Goal: Transaction & Acquisition: Obtain resource

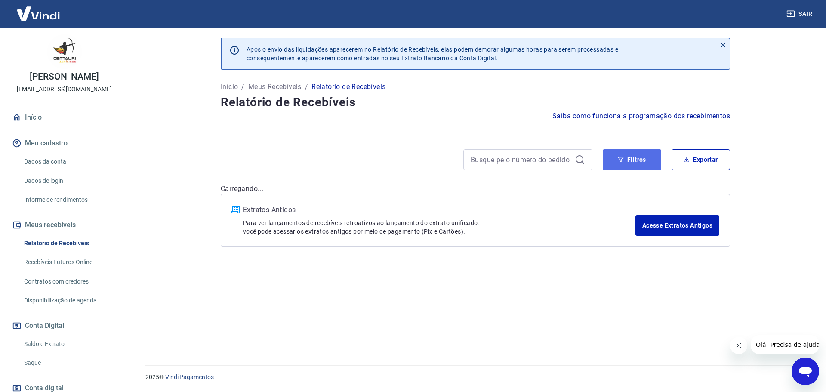
click at [631, 164] on button "Filtros" at bounding box center [632, 159] width 58 height 21
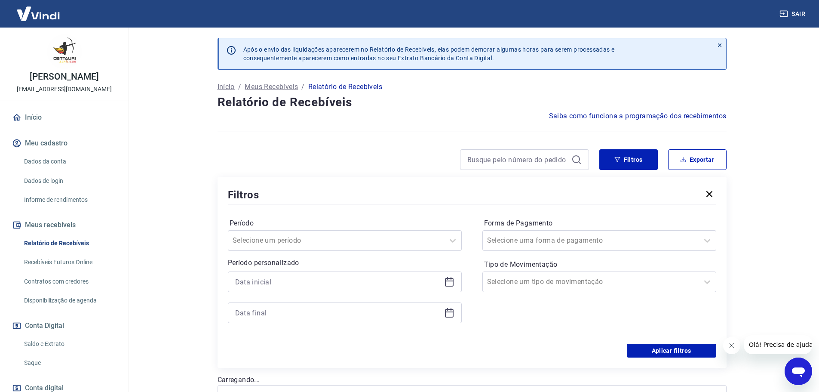
click at [449, 286] on icon at bounding box center [449, 282] width 9 height 9
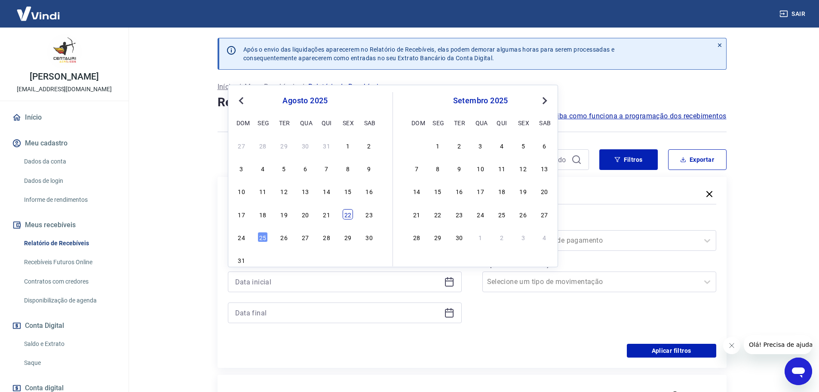
click at [350, 213] on div "22" at bounding box center [348, 214] width 10 height 10
type input "[DATE]"
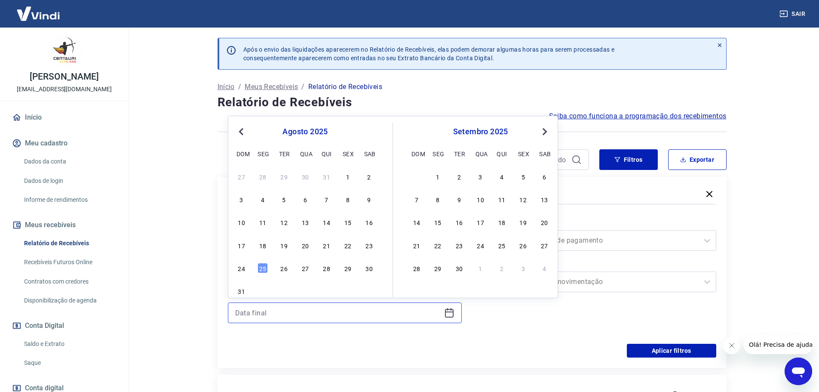
click at [332, 312] on input at bounding box center [338, 312] width 206 height 13
click at [267, 268] on div "25" at bounding box center [263, 268] width 10 height 10
type input "[DATE]"
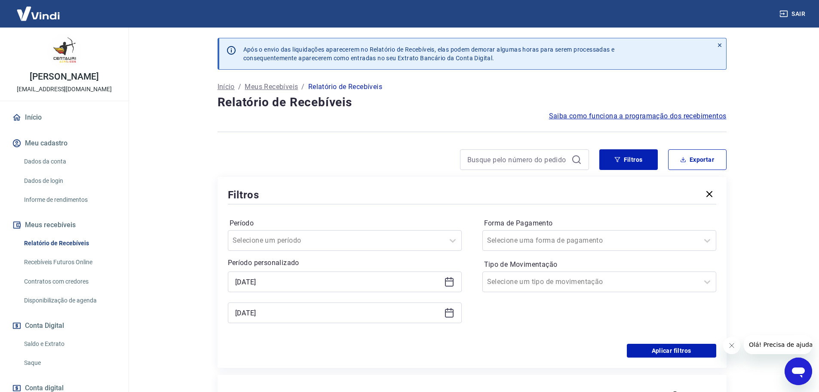
scroll to position [172, 0]
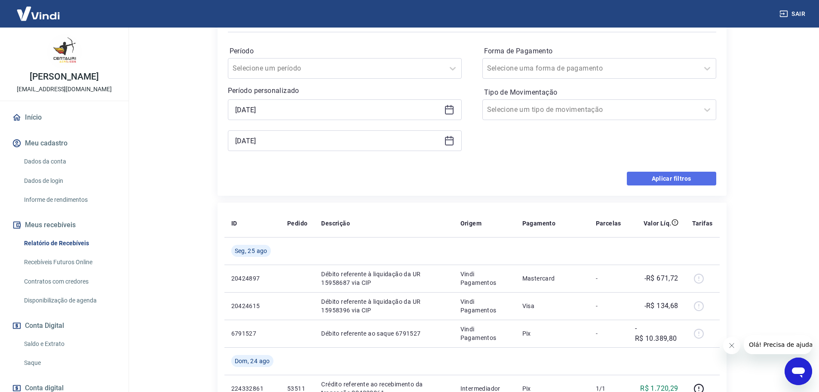
click at [683, 182] on button "Aplicar filtros" at bounding box center [671, 179] width 89 height 14
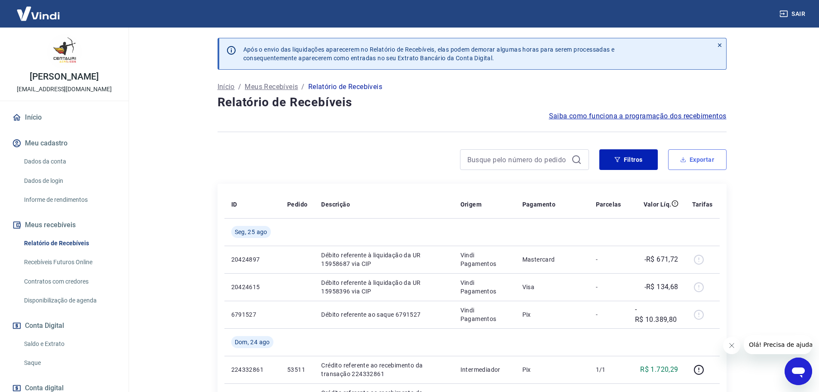
click at [699, 159] on button "Exportar" at bounding box center [697, 159] width 58 height 21
type input "[DATE]"
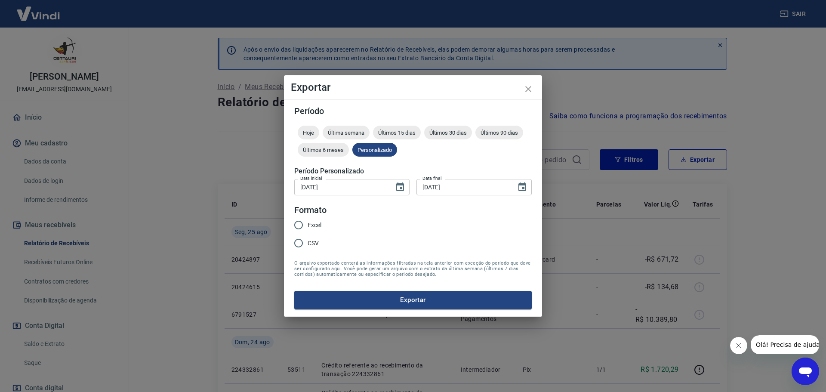
click at [319, 243] on span "CSV" at bounding box center [312, 243] width 11 height 9
click at [307, 243] on input "CSV" at bounding box center [298, 243] width 18 height 18
radio input "true"
click at [362, 298] on button "Exportar" at bounding box center [412, 300] width 237 height 18
